Goal: Task Accomplishment & Management: Complete application form

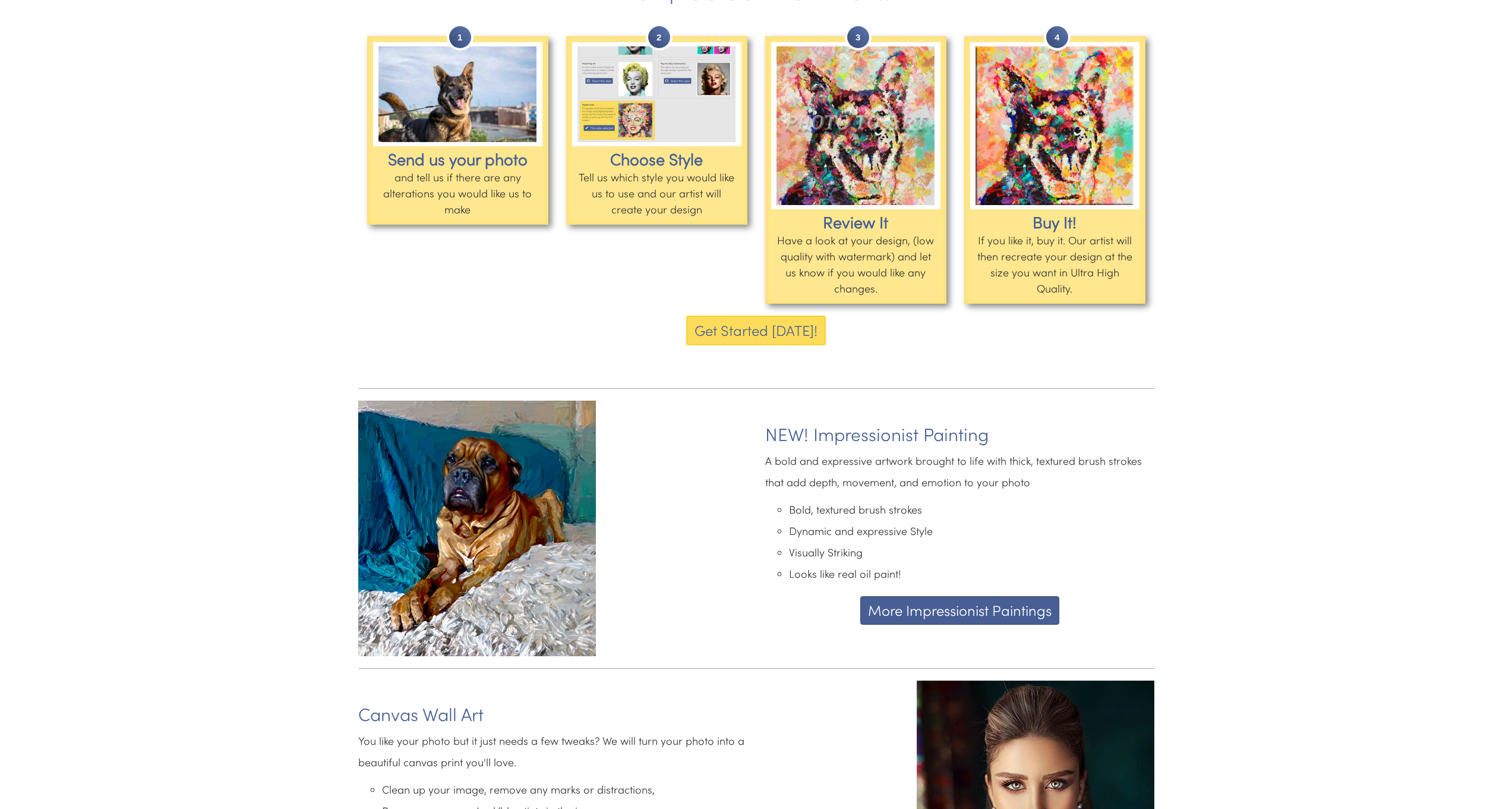
scroll to position [1401, 0]
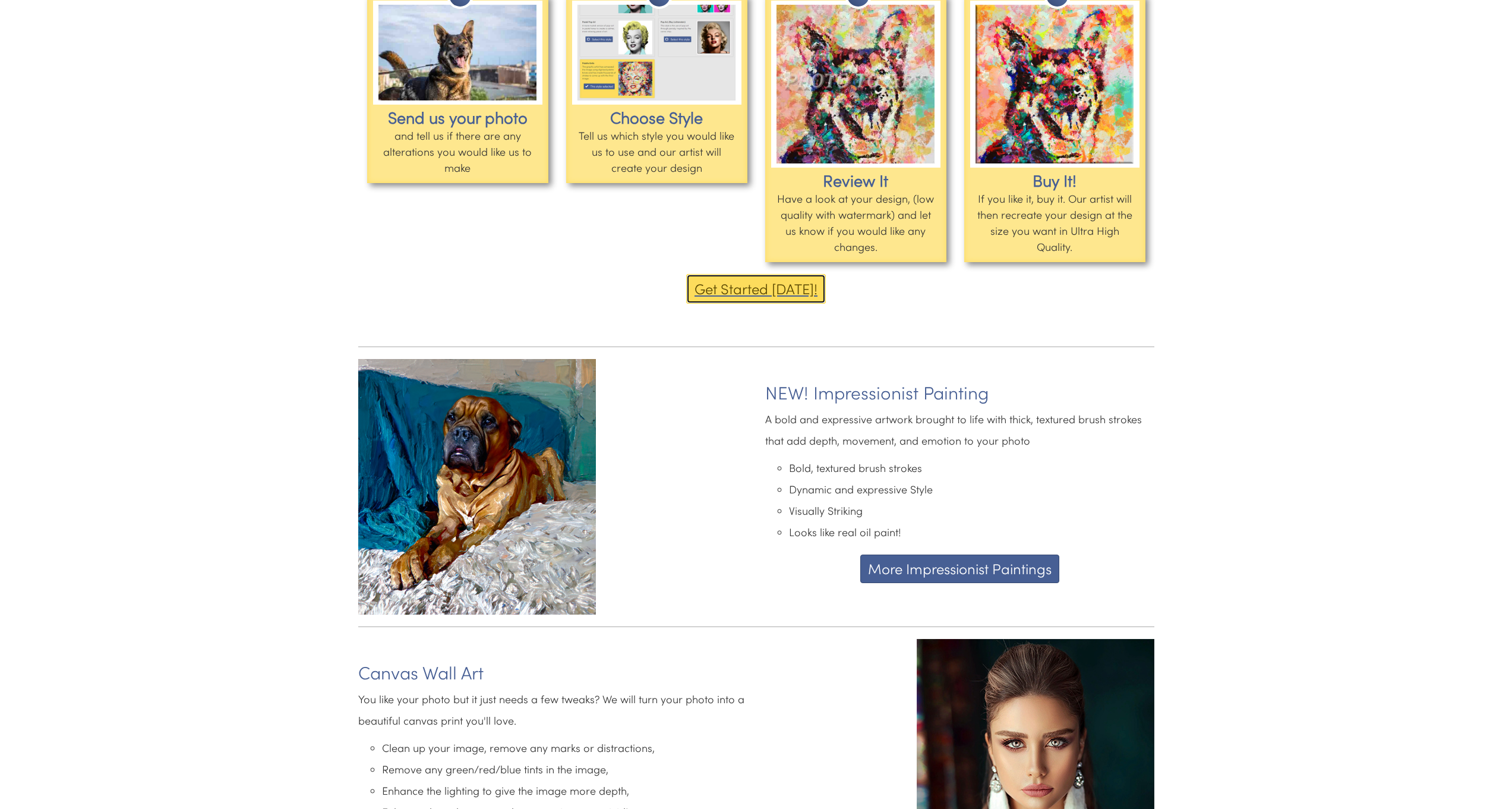
click at [723, 279] on button "Get Started Today!" at bounding box center [756, 289] width 140 height 30
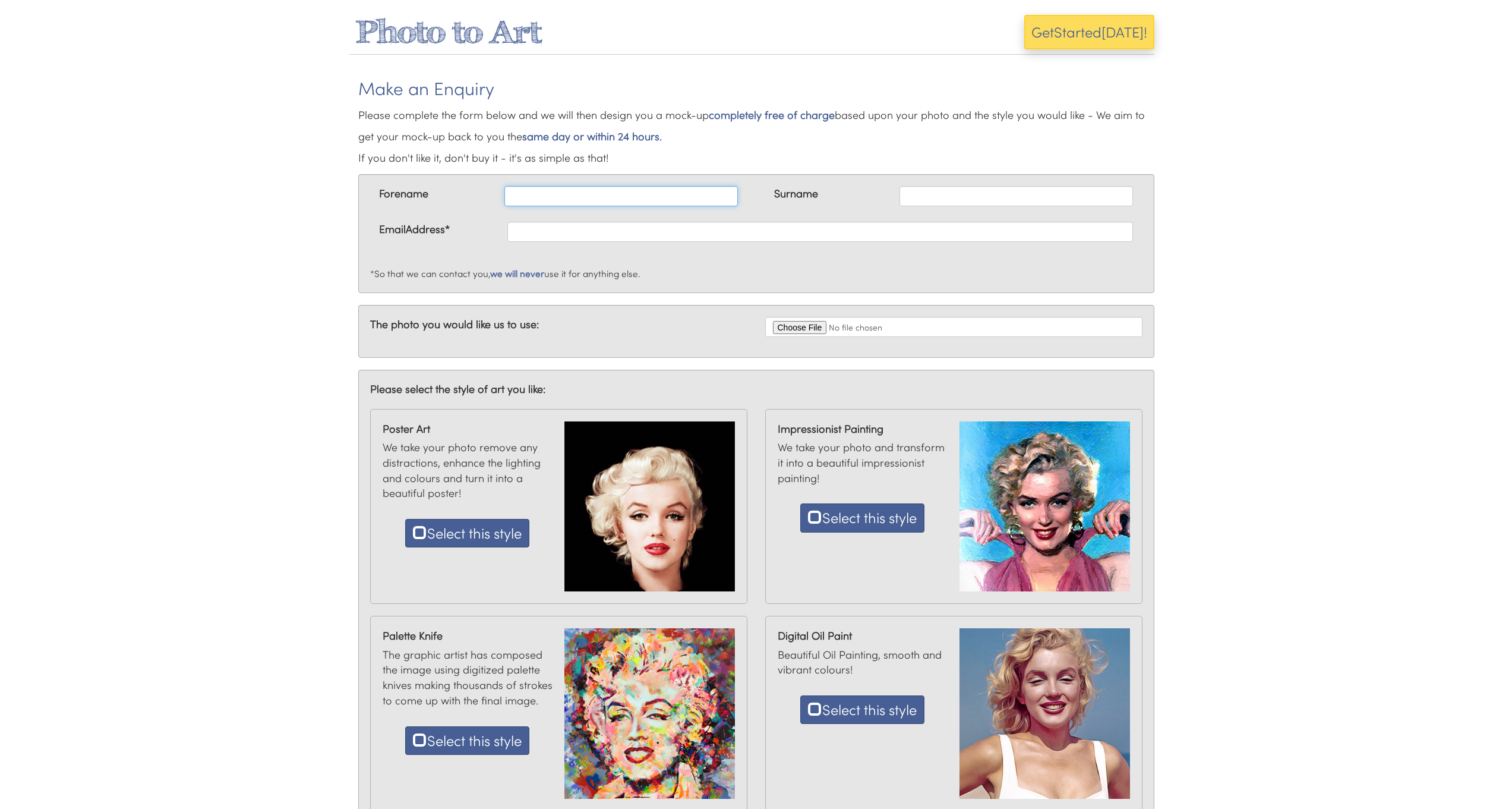
click at [549, 192] on input "text" at bounding box center [621, 196] width 234 height 20
type input "Cheryl"
type input "Grant"
type input "cherylmgrant@gmail.com"
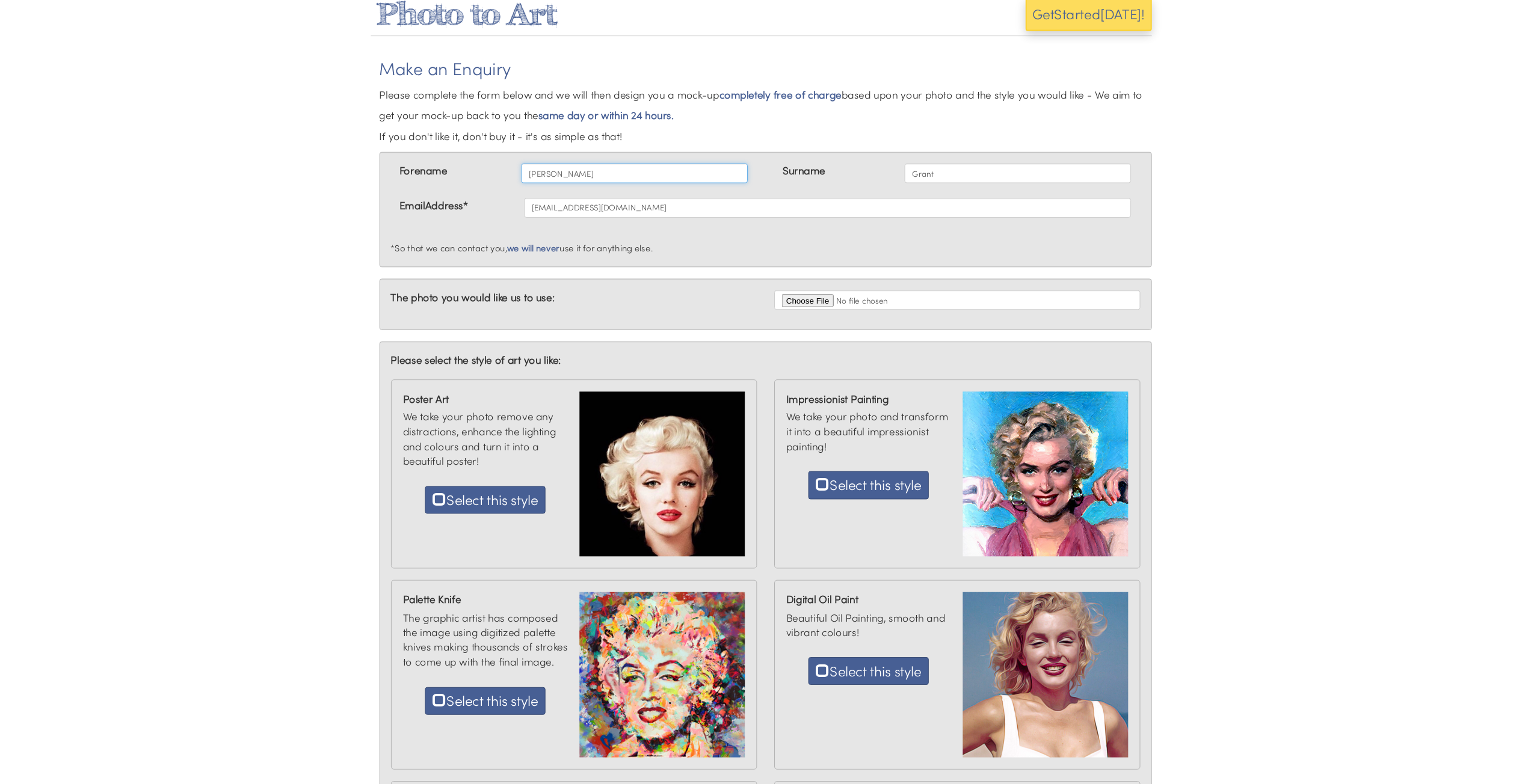
scroll to position [18, 0]
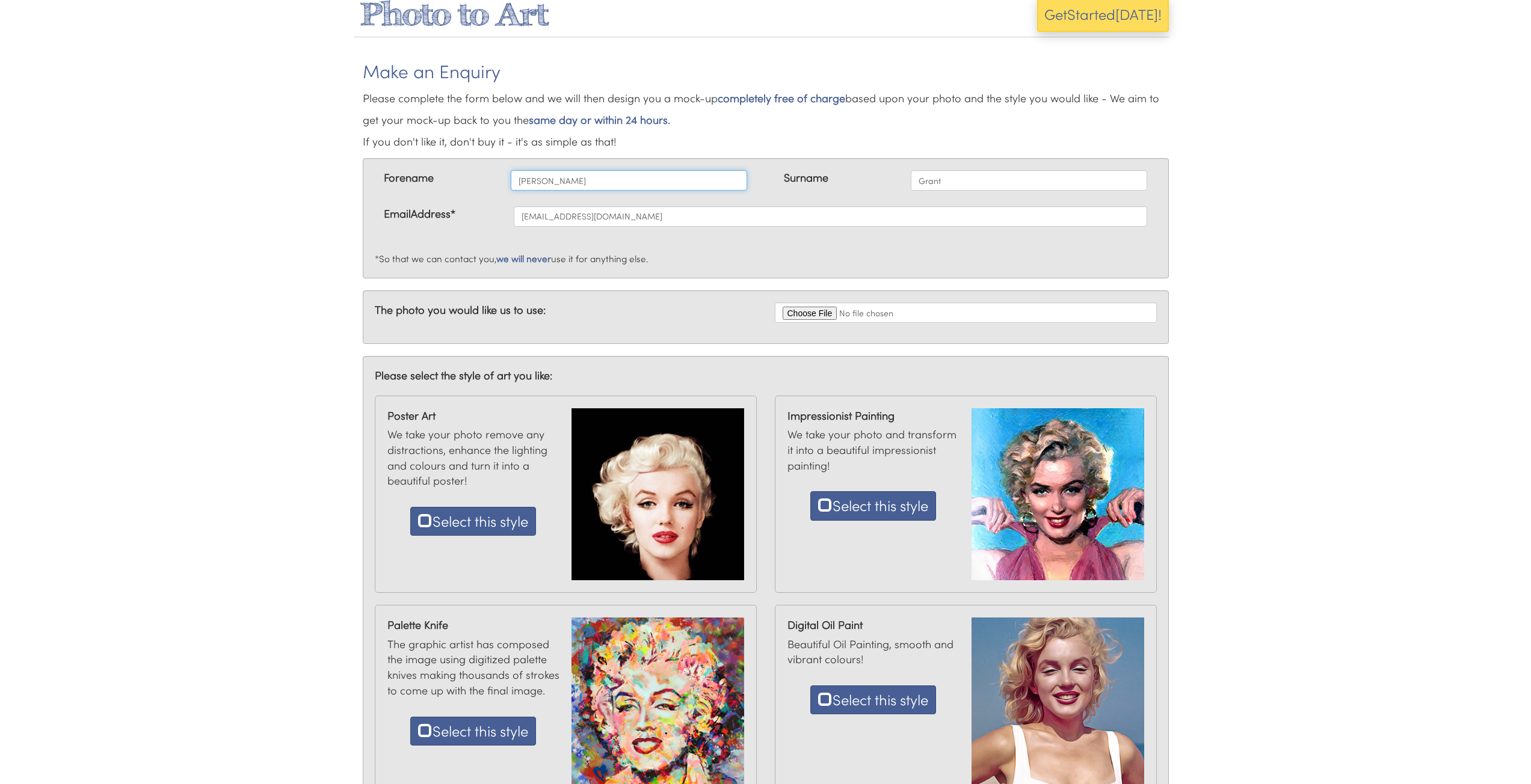
type input "C:\fakepath\PHOTO-2025-08-16-15-45-44.jpg"
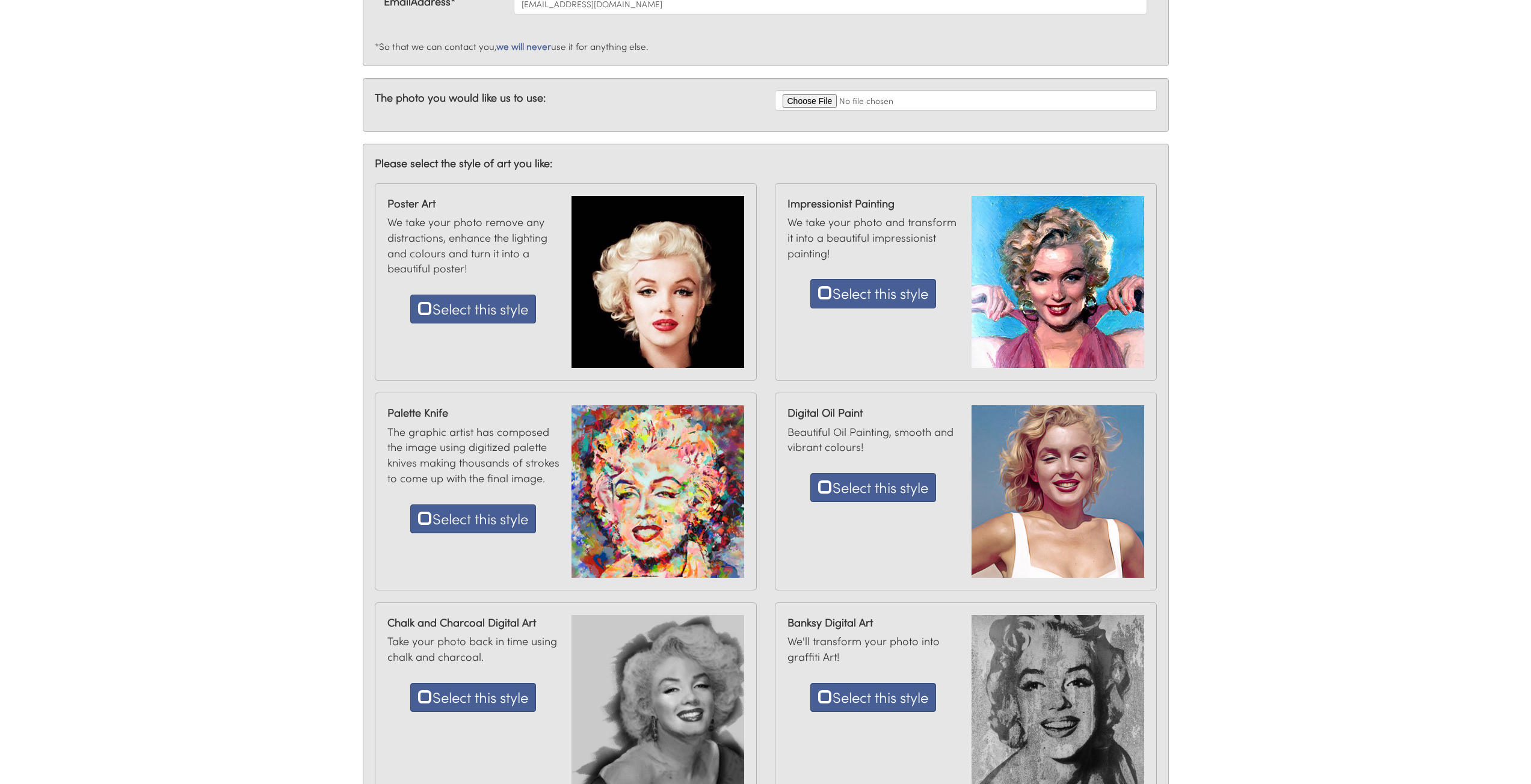
scroll to position [284, 0]
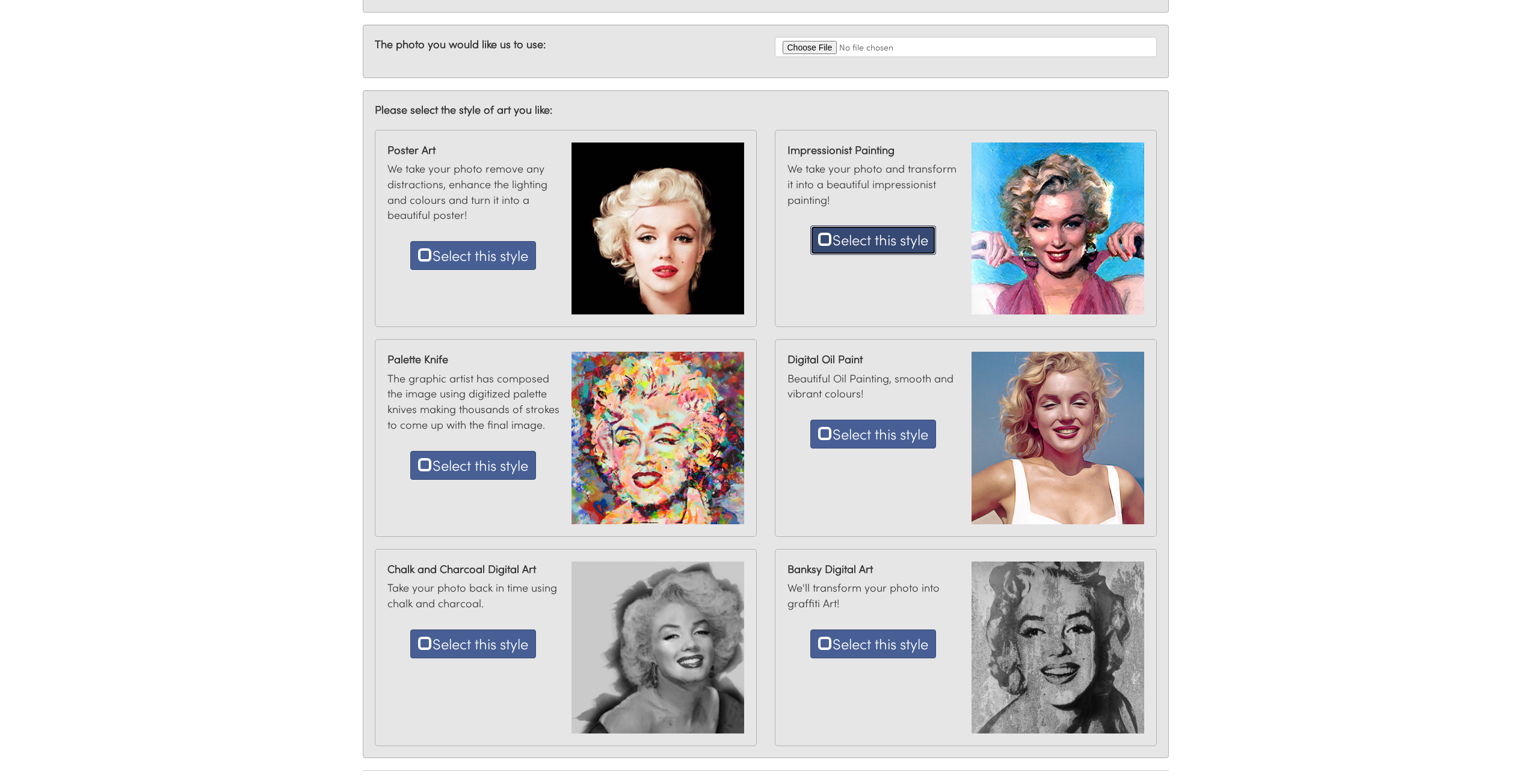
click at [818, 241] on span at bounding box center [825, 238] width 14 height 14
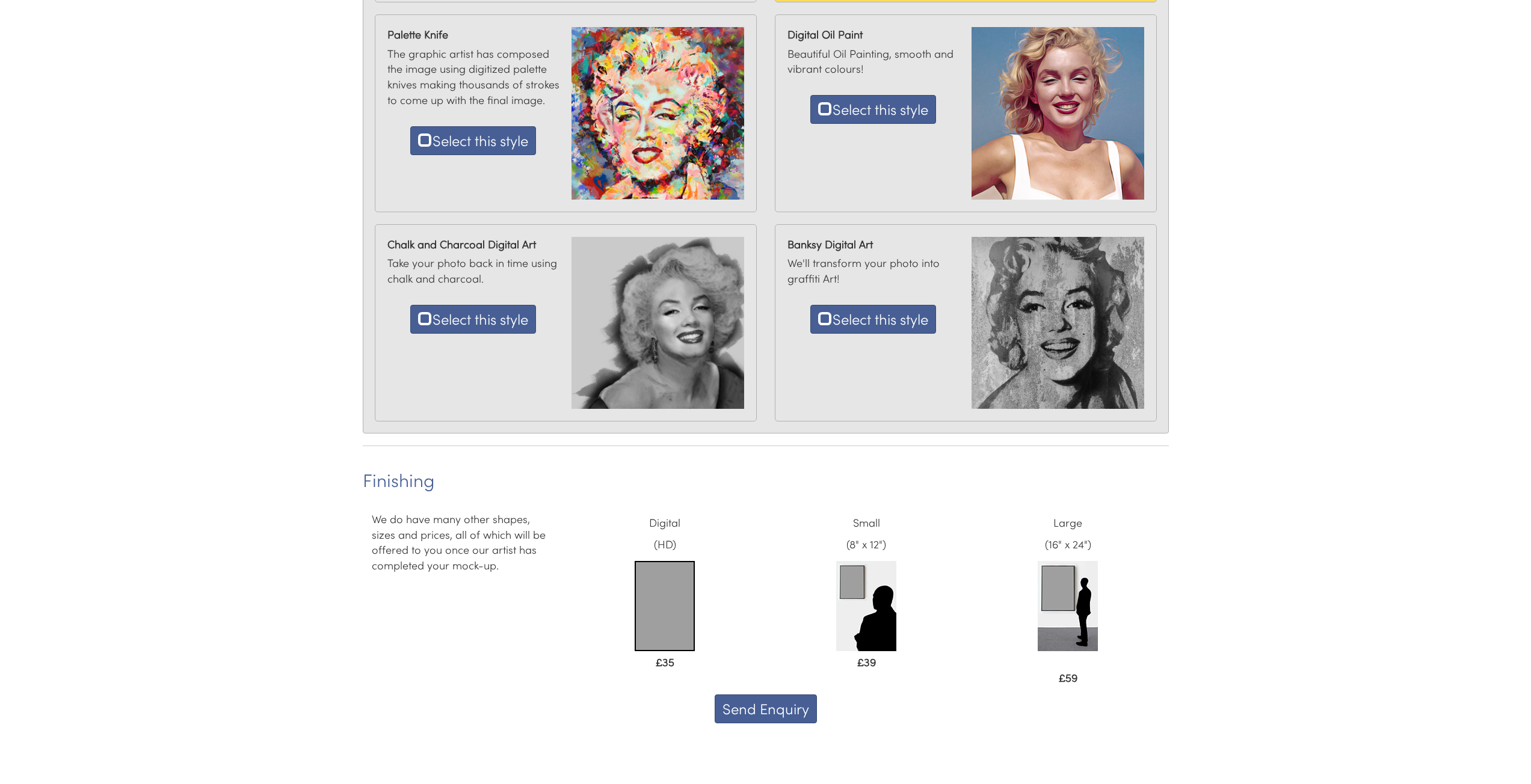
scroll to position [614, 0]
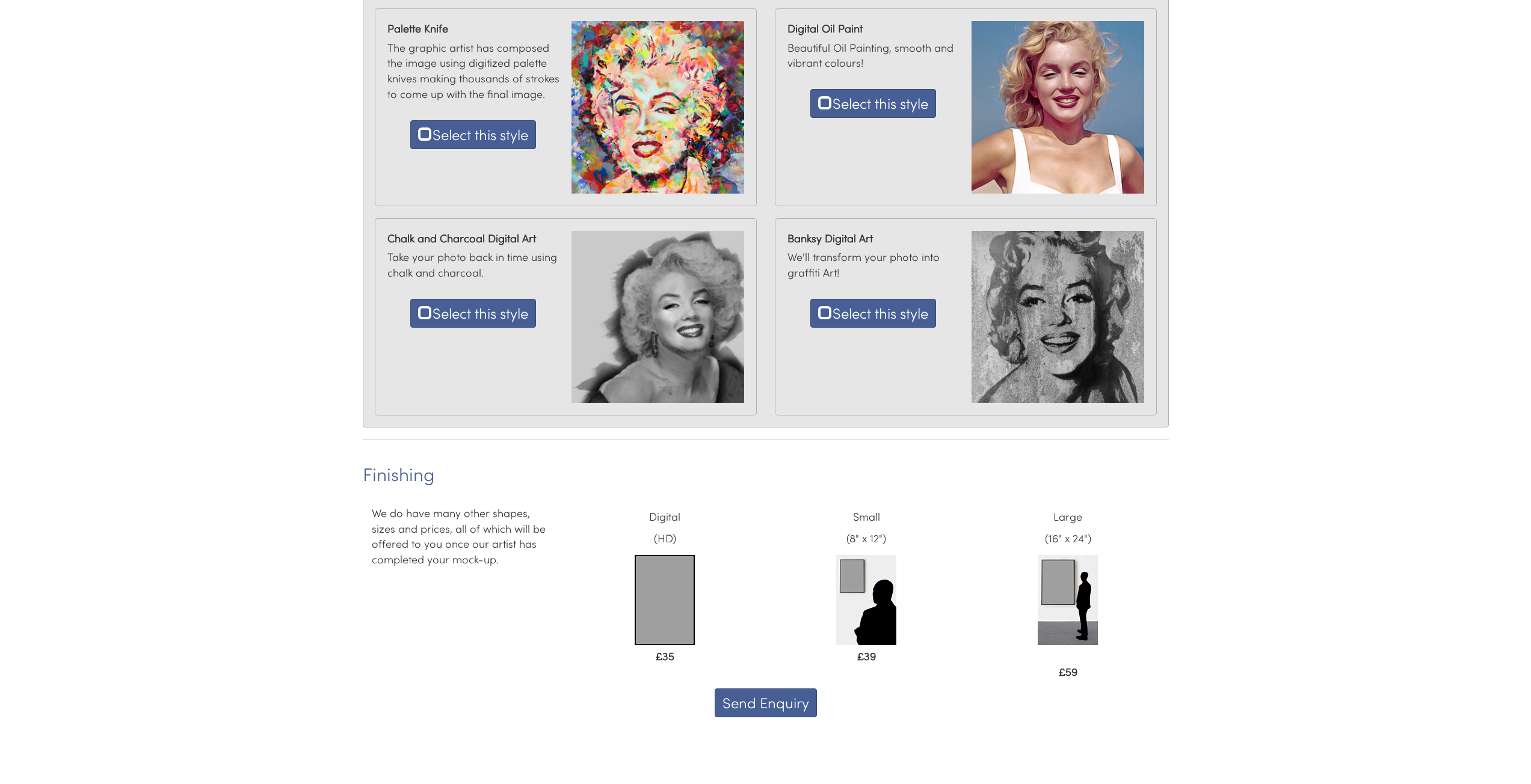
click at [1051, 583] on img at bounding box center [1068, 600] width 60 height 90
click at [1066, 507] on p "Large (16" x 24")" at bounding box center [1068, 528] width 183 height 43
click at [1059, 612] on img at bounding box center [1068, 600] width 60 height 90
click at [756, 699] on button "Send Enquiry" at bounding box center [766, 703] width 102 height 29
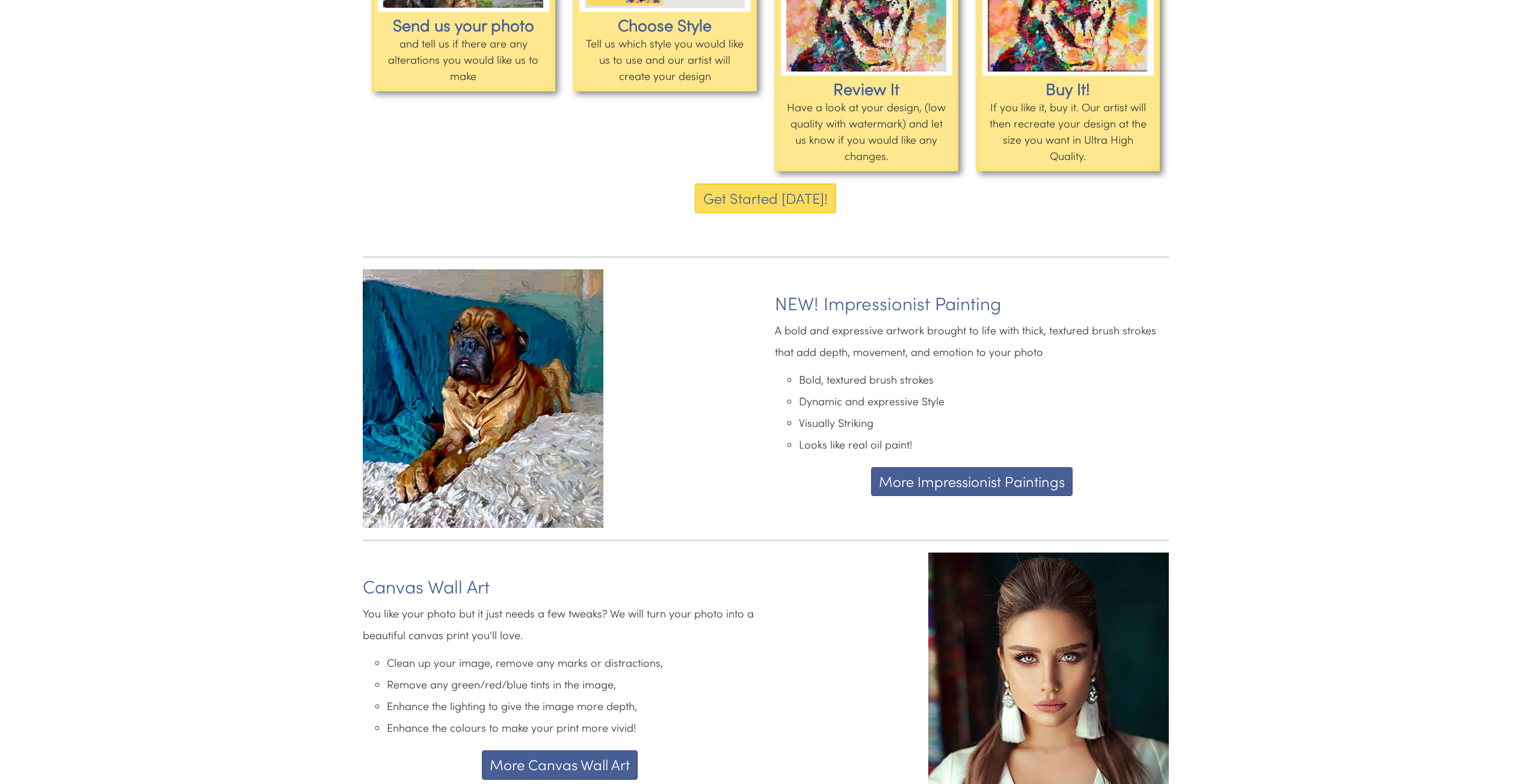
scroll to position [1569, 0]
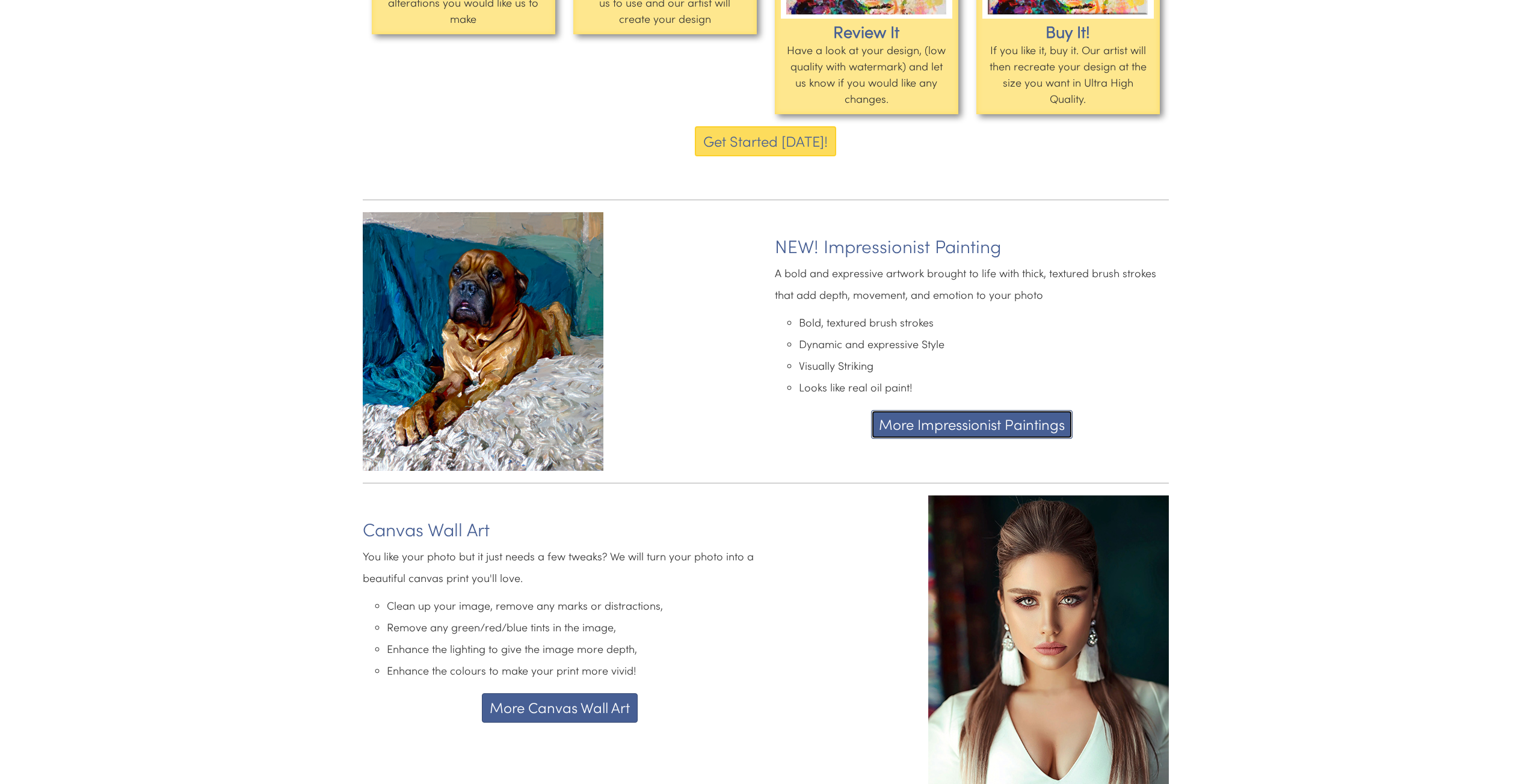
click at [956, 416] on button "More Impressionist Paintings" at bounding box center [972, 424] width 201 height 29
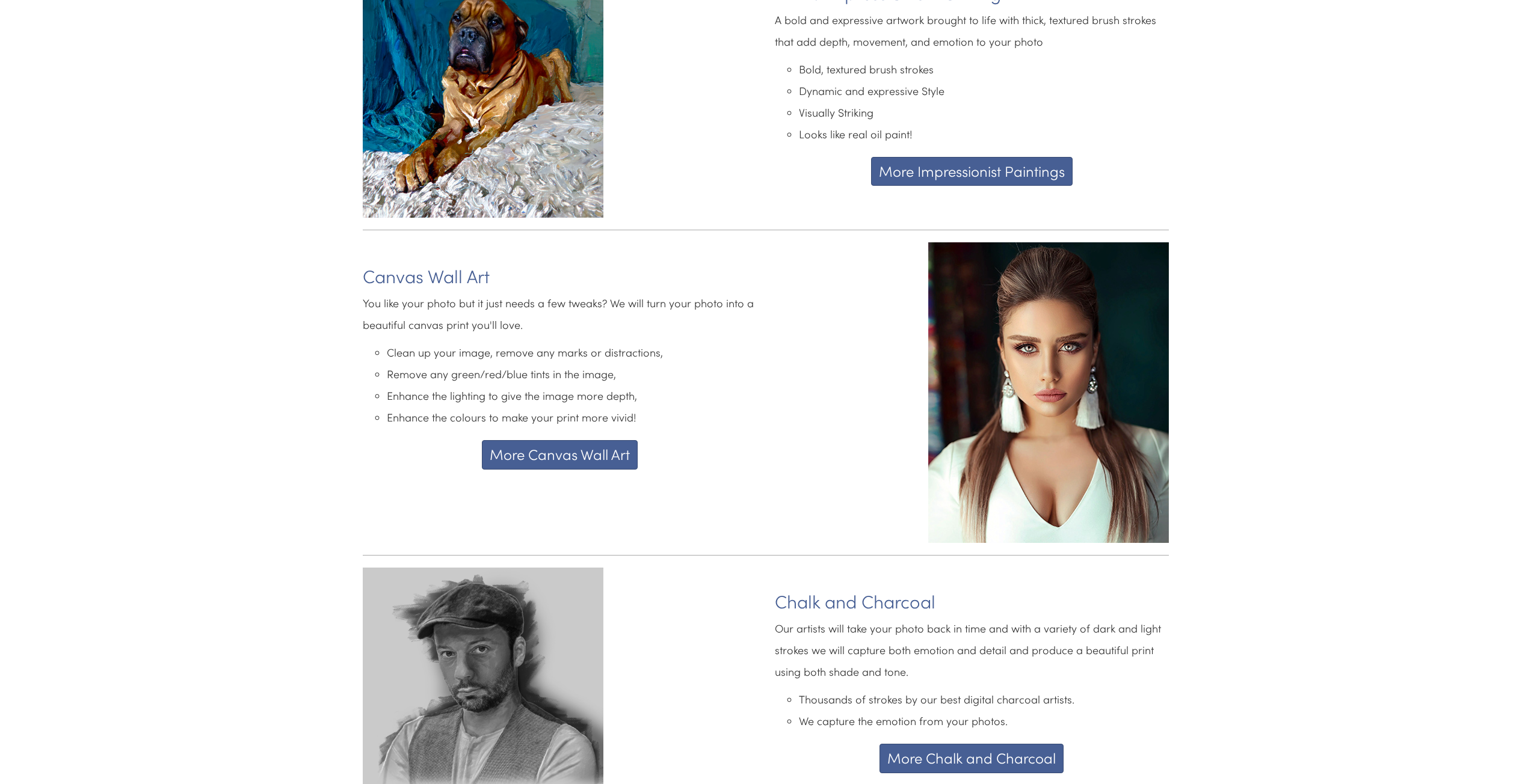
scroll to position [1881, 0]
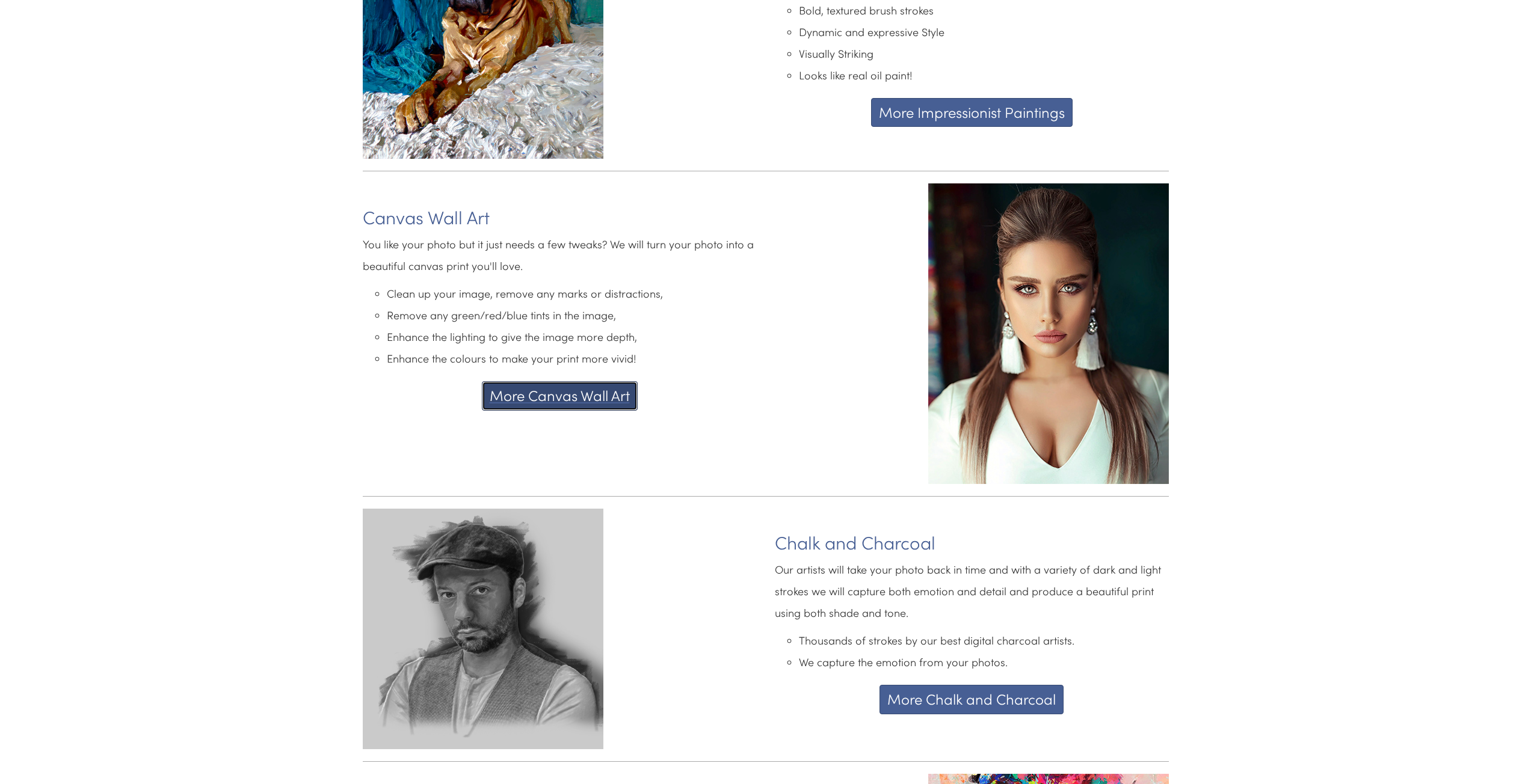
click at [560, 384] on button "More Canvas Wall Art" at bounding box center [560, 396] width 156 height 29
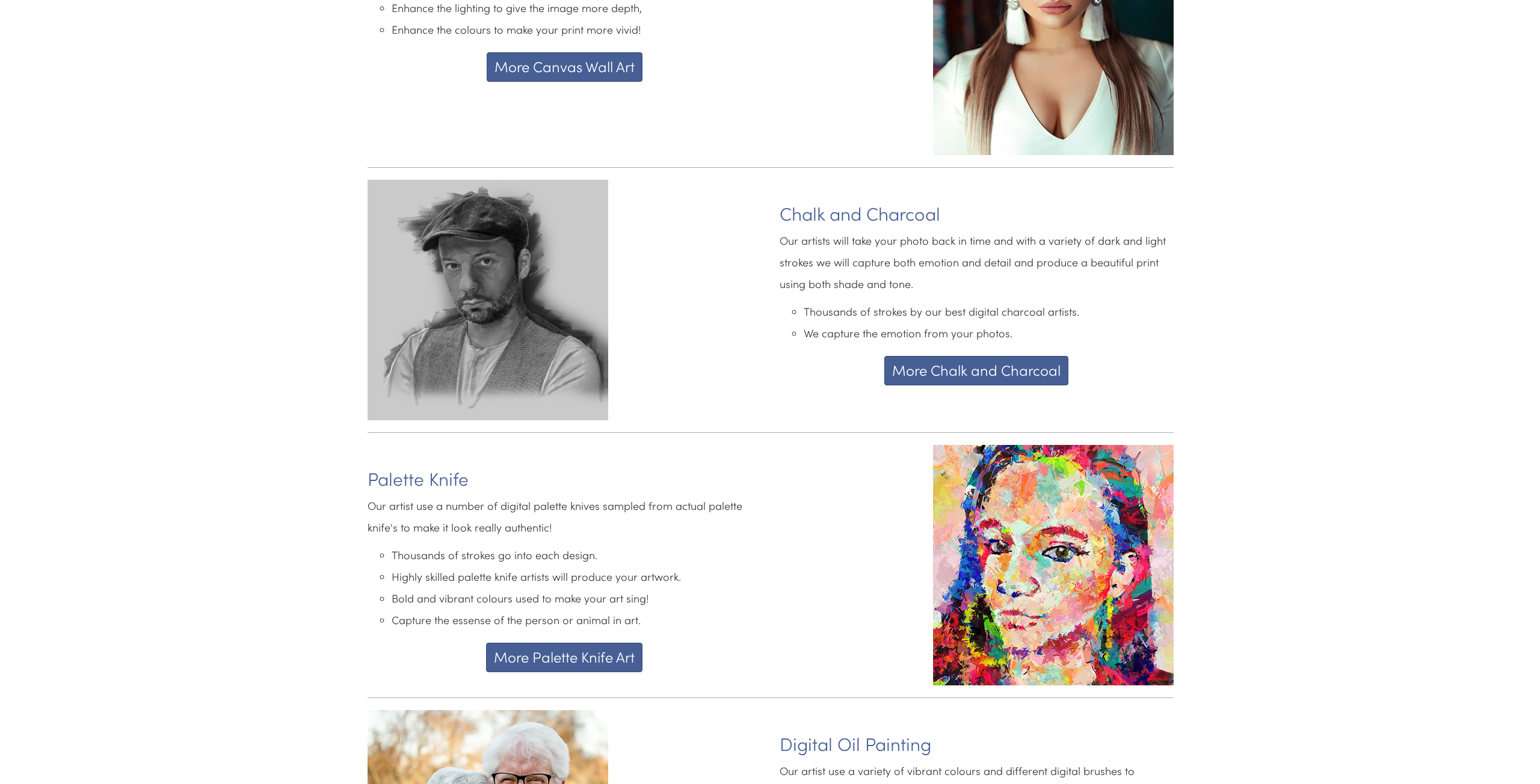
scroll to position [2213, 0]
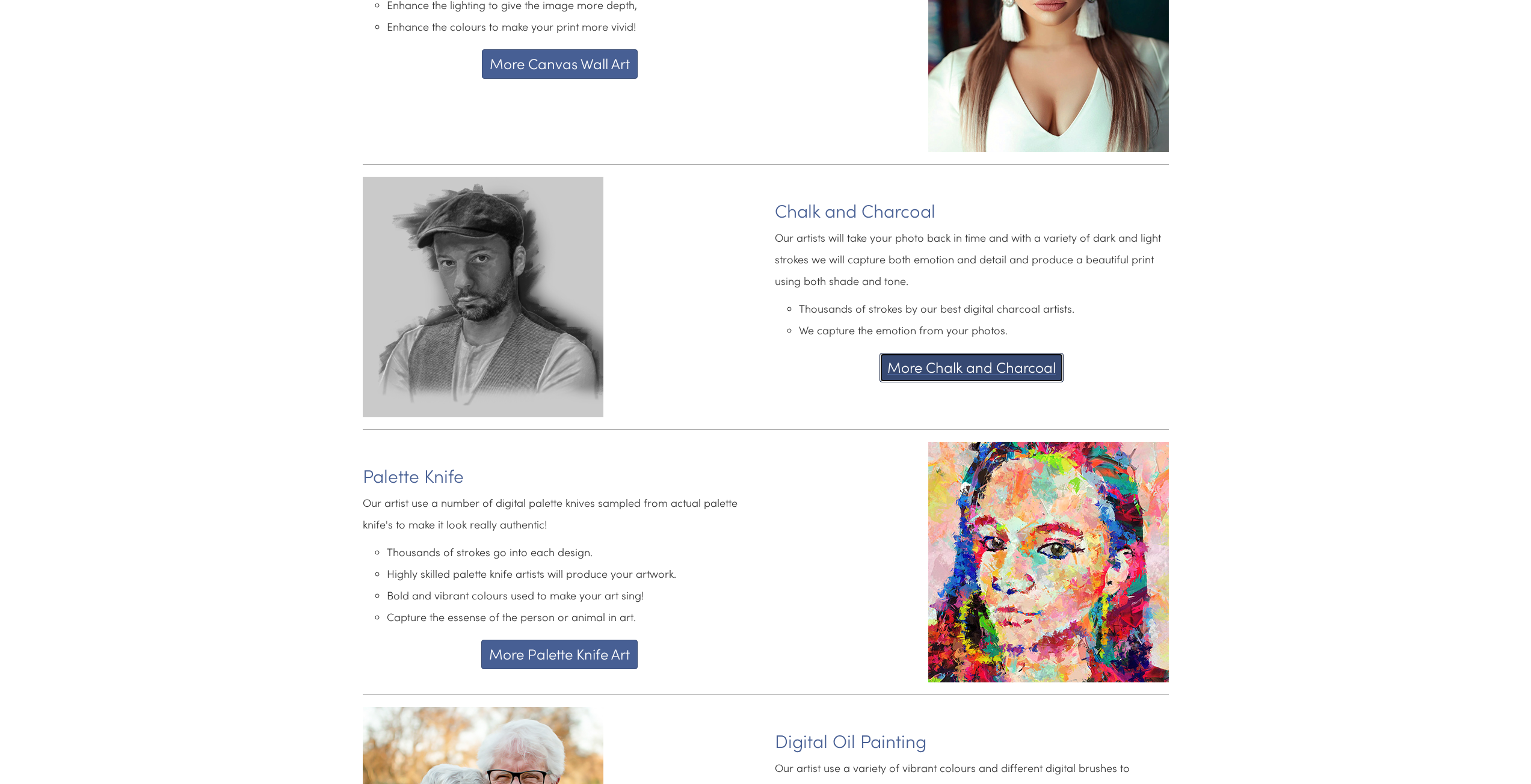
click at [962, 358] on button "More Chalk and Charcoal" at bounding box center [972, 367] width 184 height 29
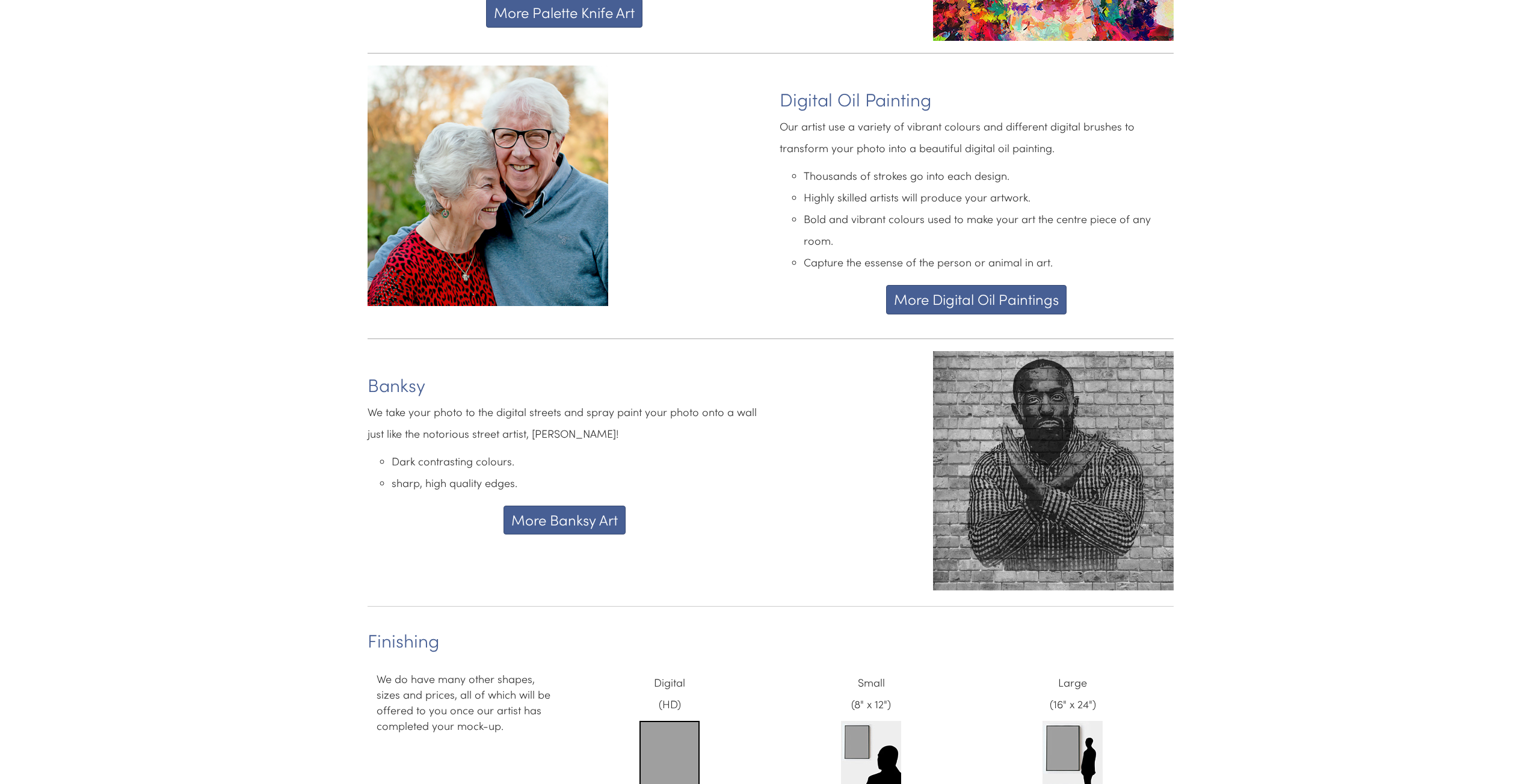
scroll to position [2932, 0]
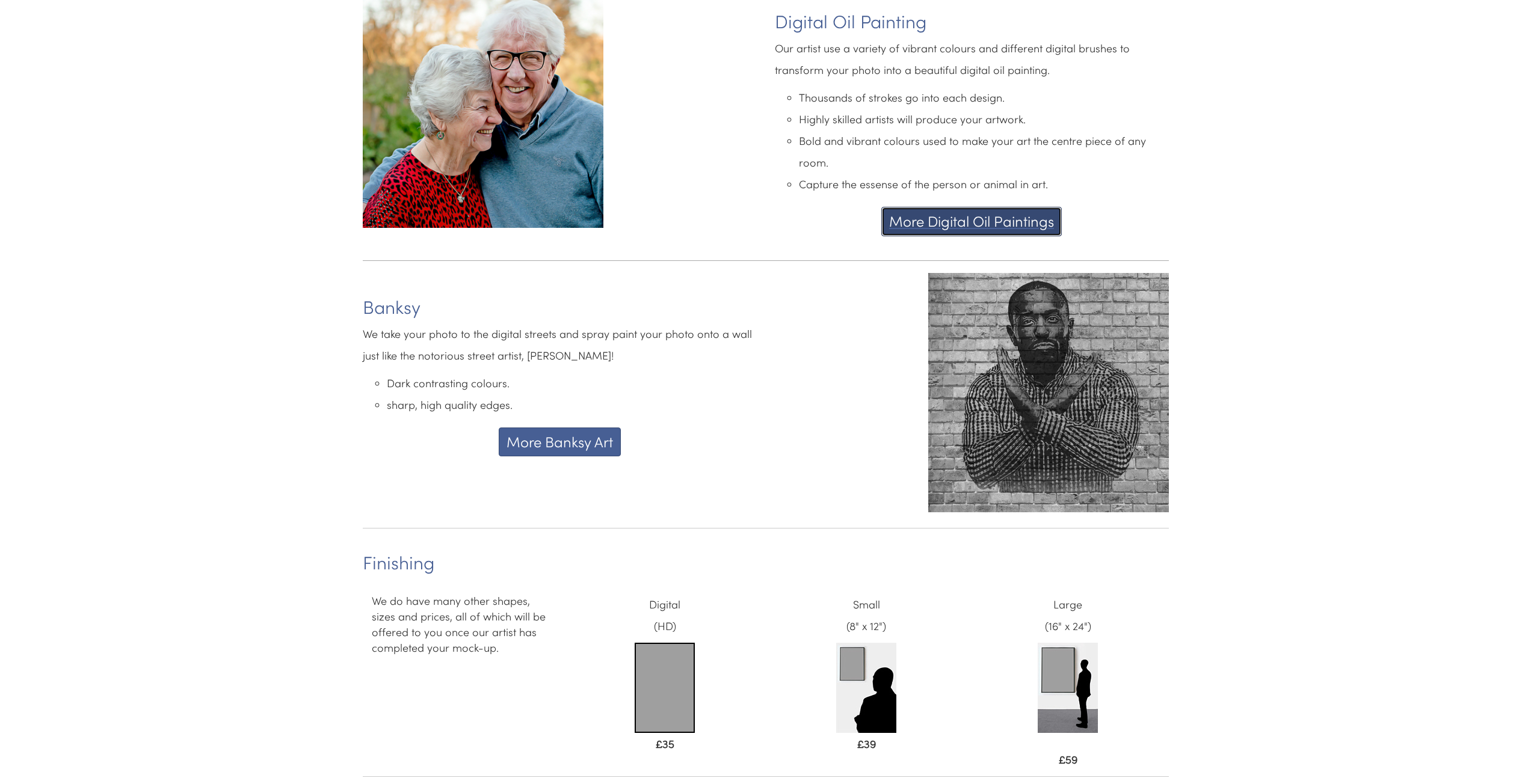
click at [917, 212] on button "More Digital Oil Paintings" at bounding box center [972, 221] width 180 height 29
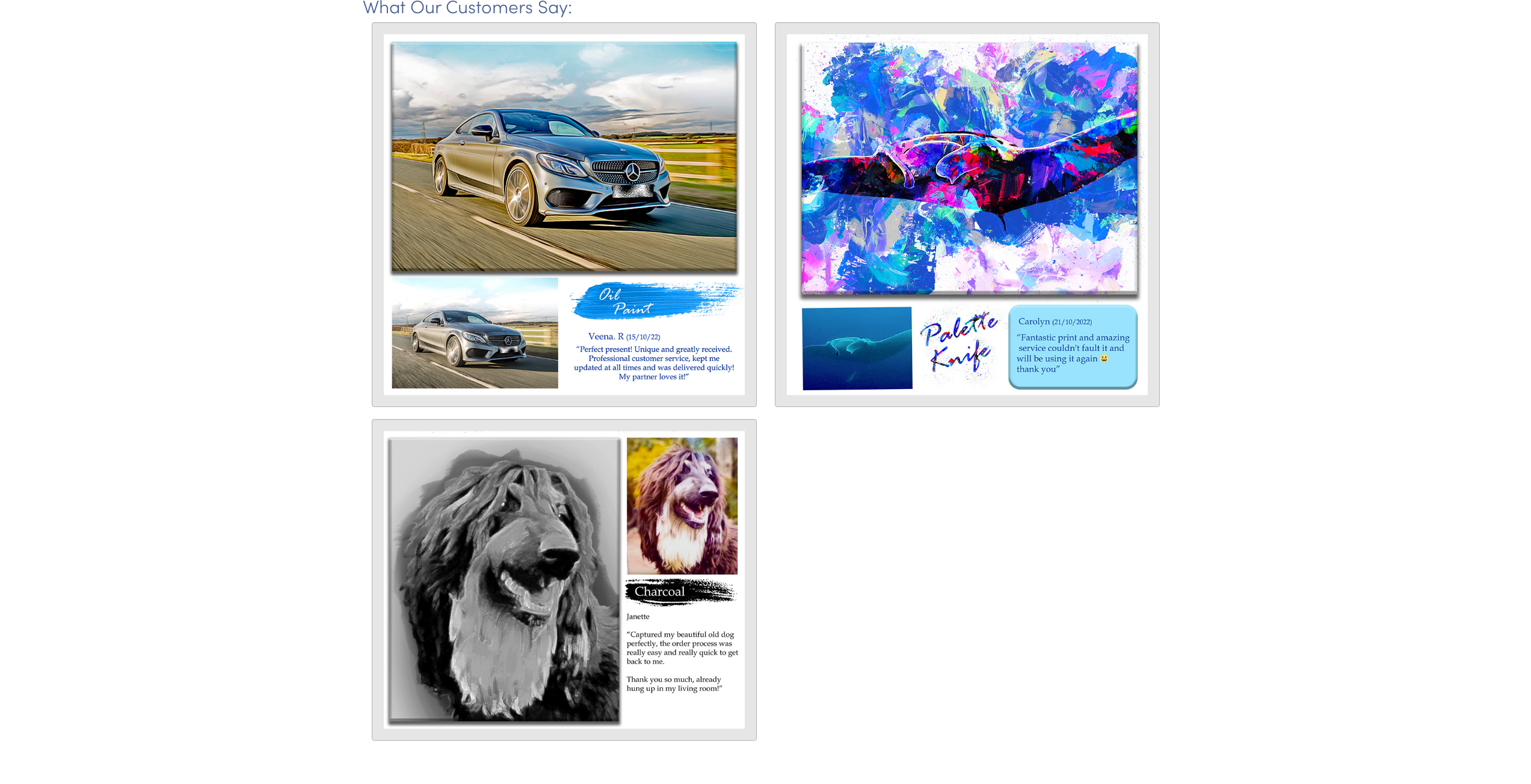
scroll to position [3186, 0]
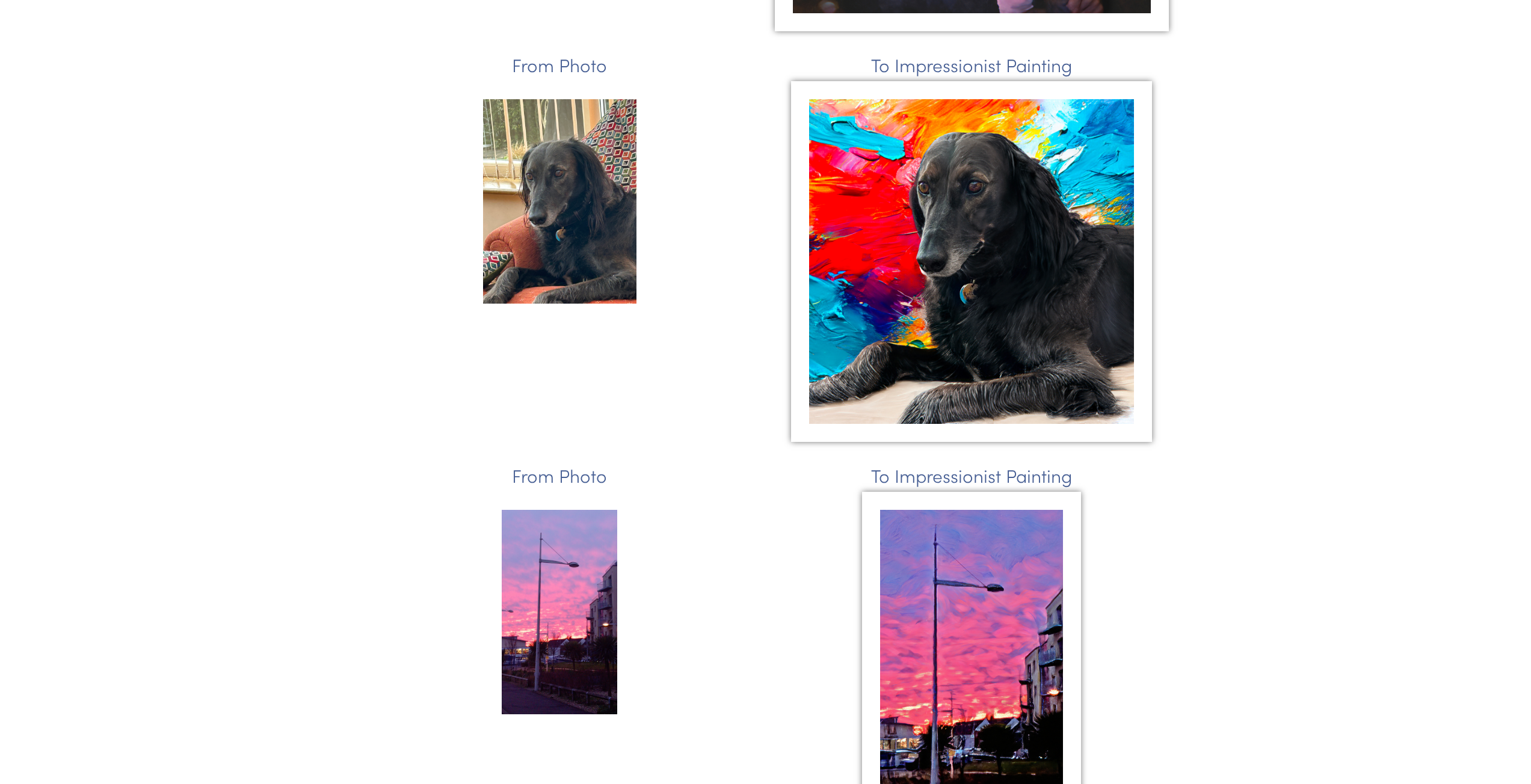
scroll to position [2744, 0]
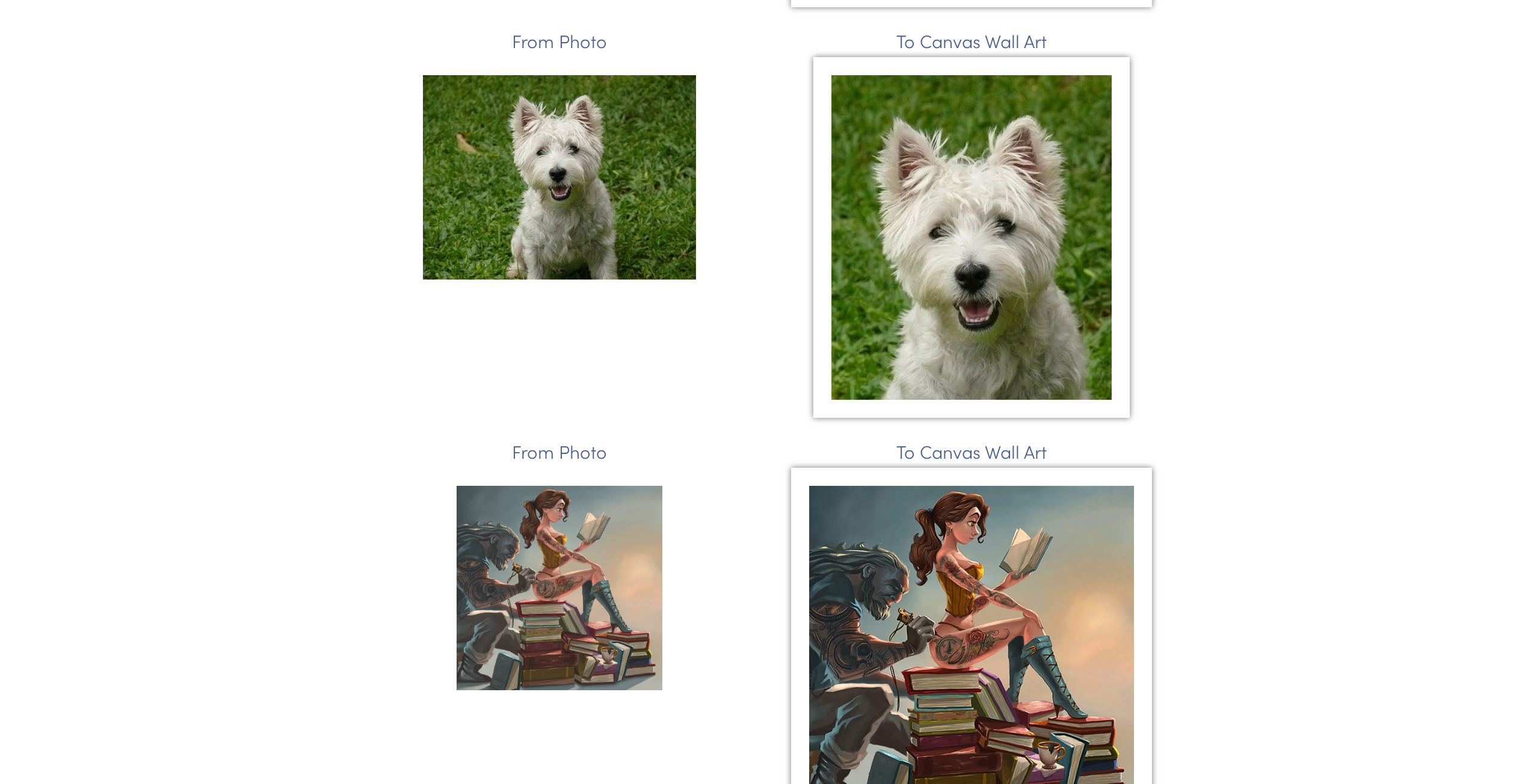
scroll to position [1440, 0]
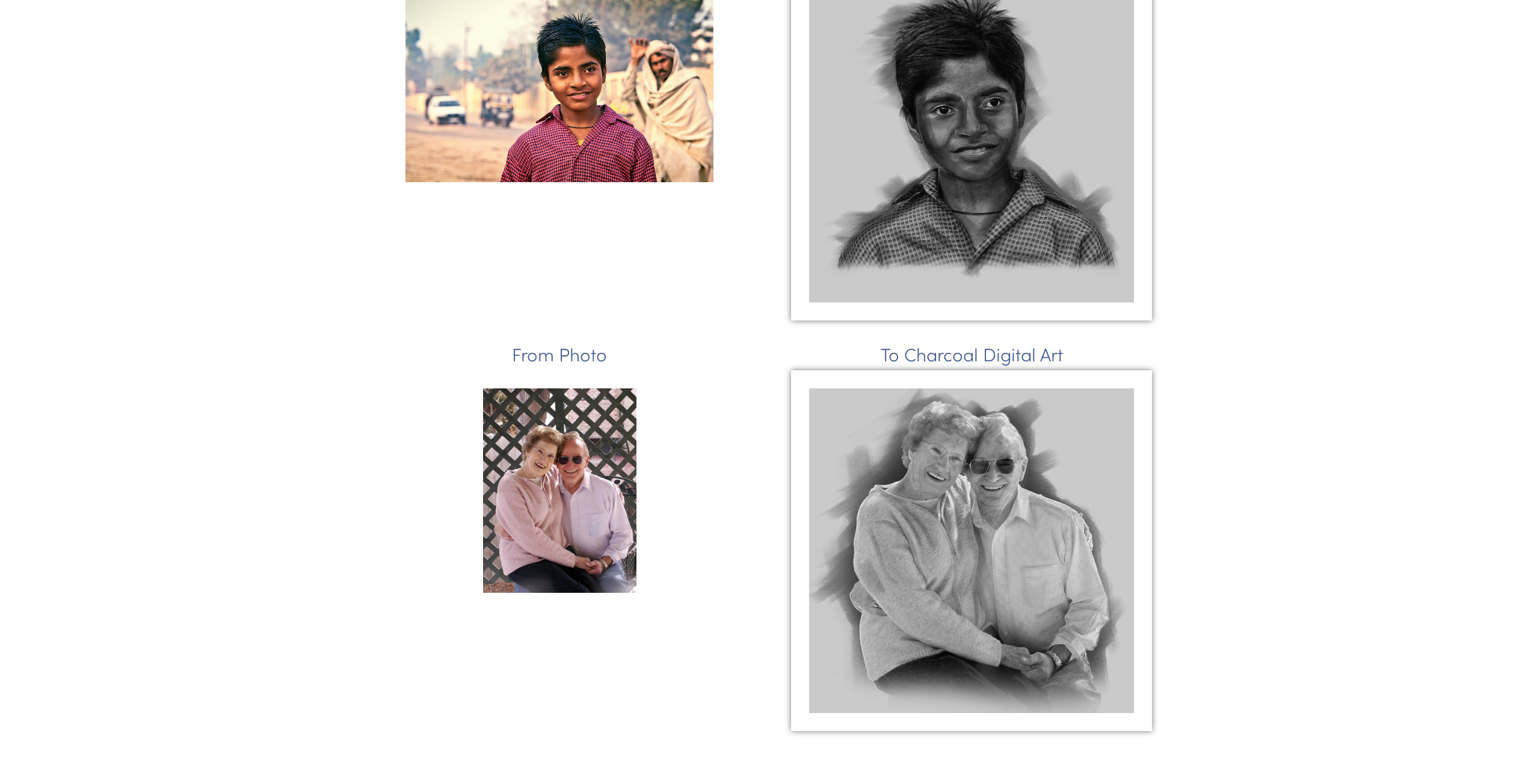
scroll to position [1053, 0]
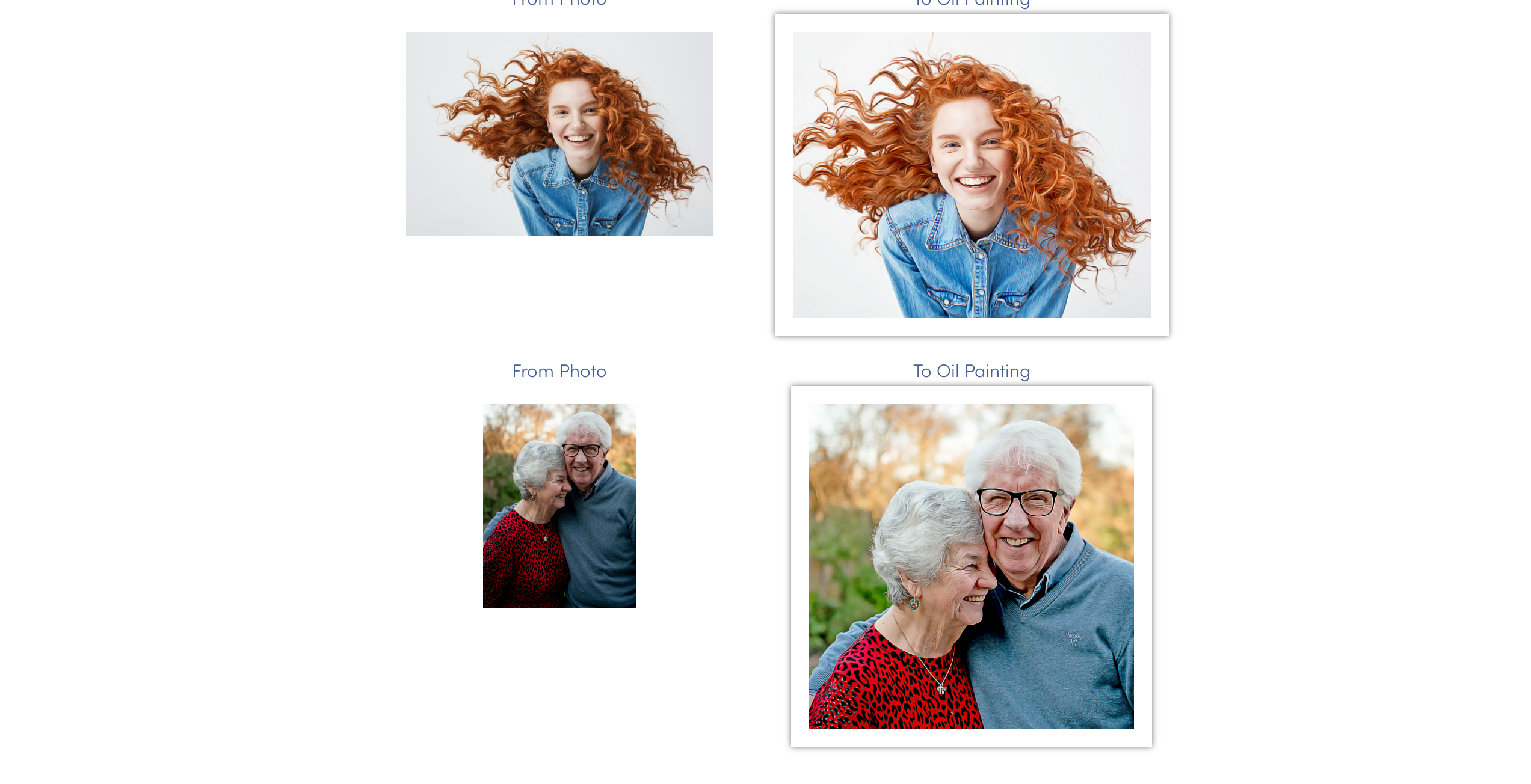
scroll to position [572, 0]
